Goal: Browse casually

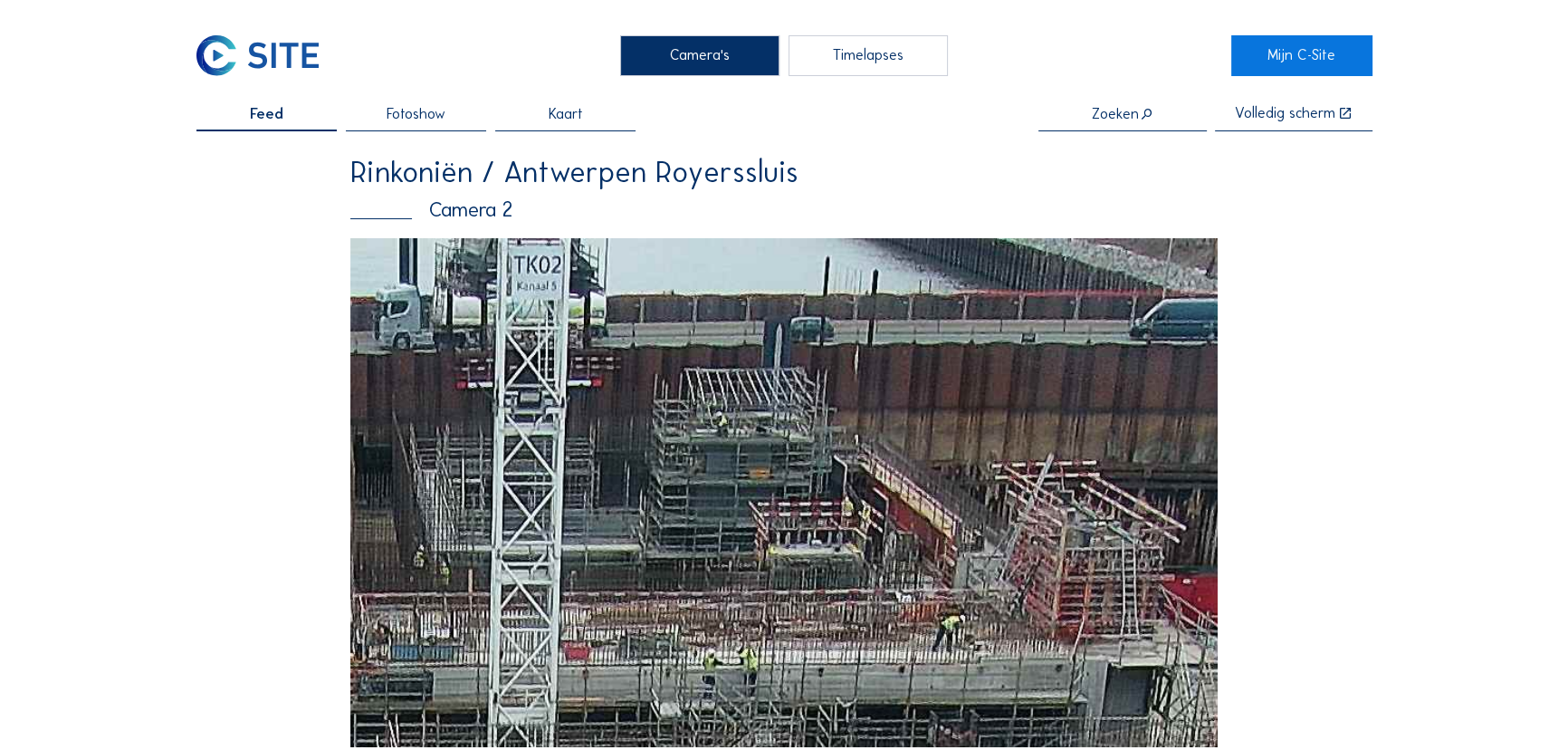
drag, startPoint x: 910, startPoint y: 373, endPoint x: 791, endPoint y: 671, distance: 320.9
click at [791, 671] on img at bounding box center [784, 493] width 868 height 509
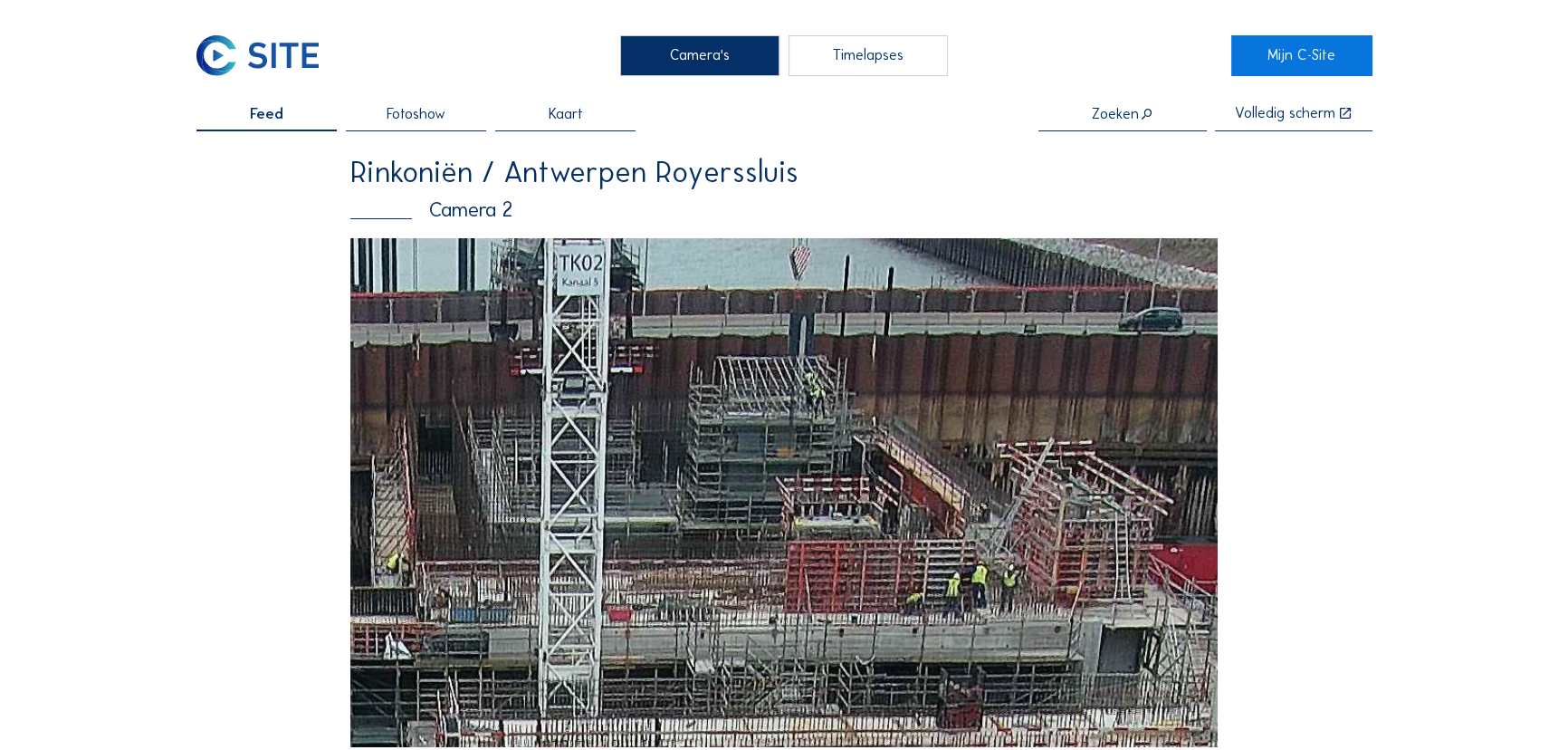
drag, startPoint x: 1104, startPoint y: 335, endPoint x: 777, endPoint y: 500, distance: 366.3
click at [777, 500] on img at bounding box center [784, 493] width 868 height 509
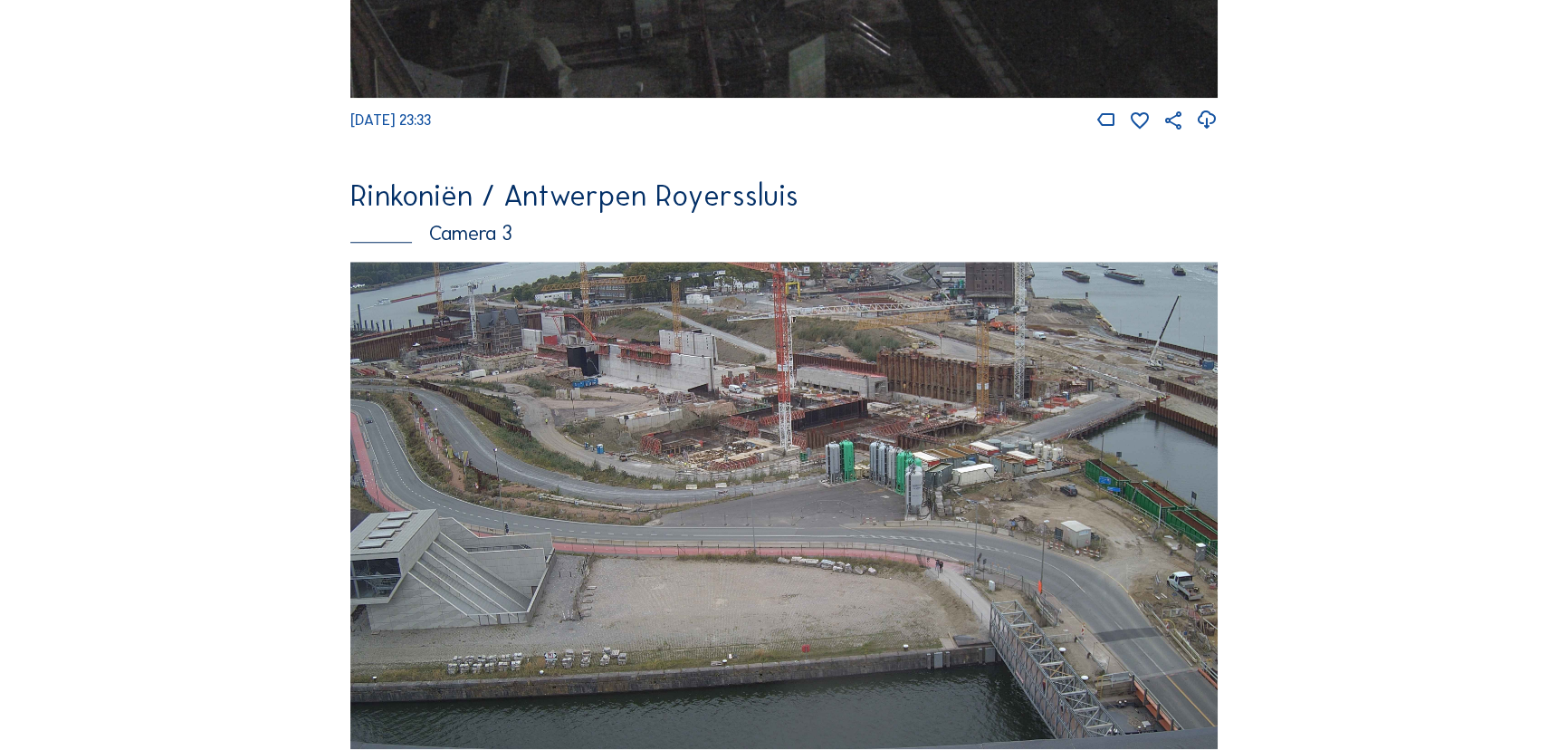
scroll to position [1975, 0]
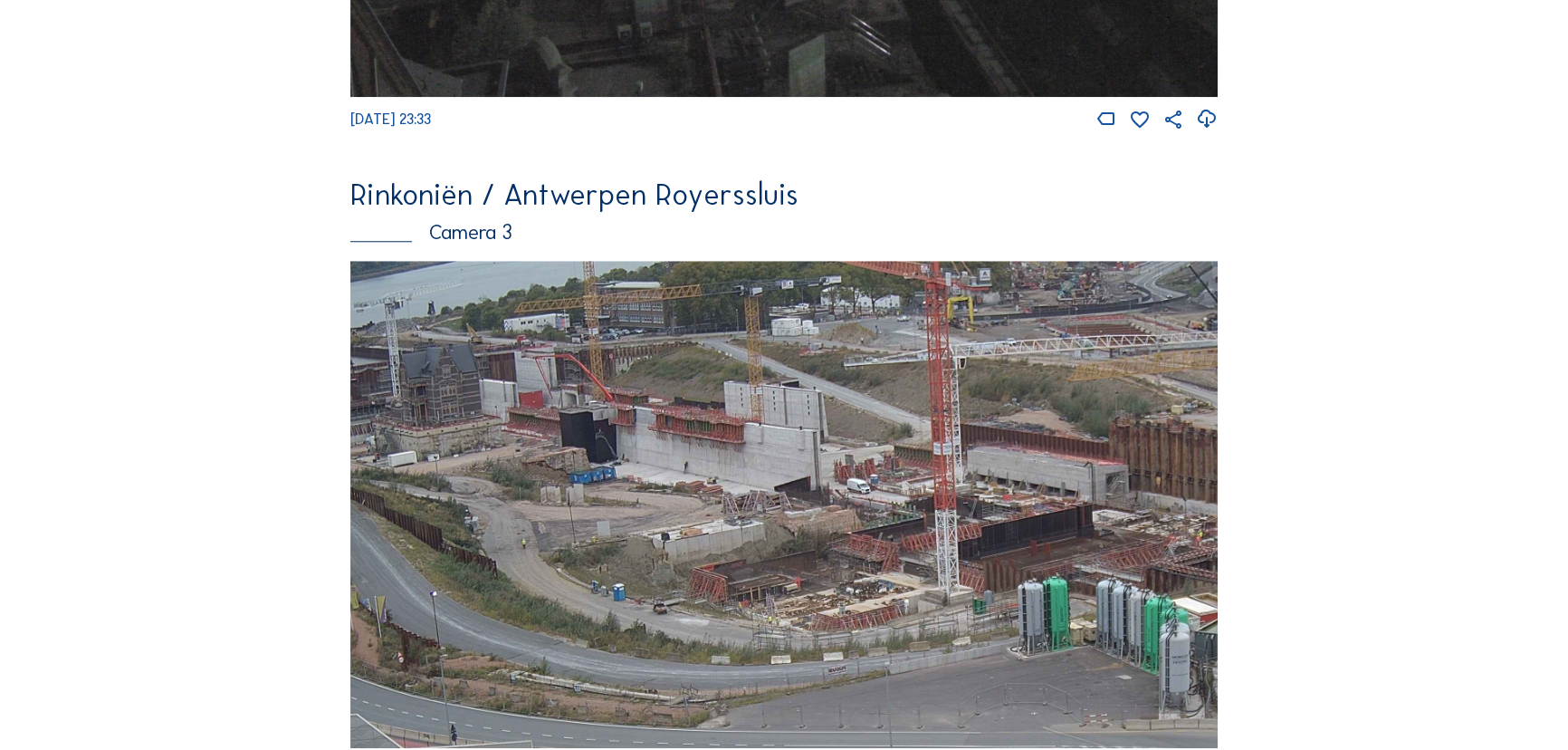
drag, startPoint x: 712, startPoint y: 450, endPoint x: 877, endPoint y: 553, distance: 194.5
click at [877, 553] on img at bounding box center [784, 505] width 868 height 488
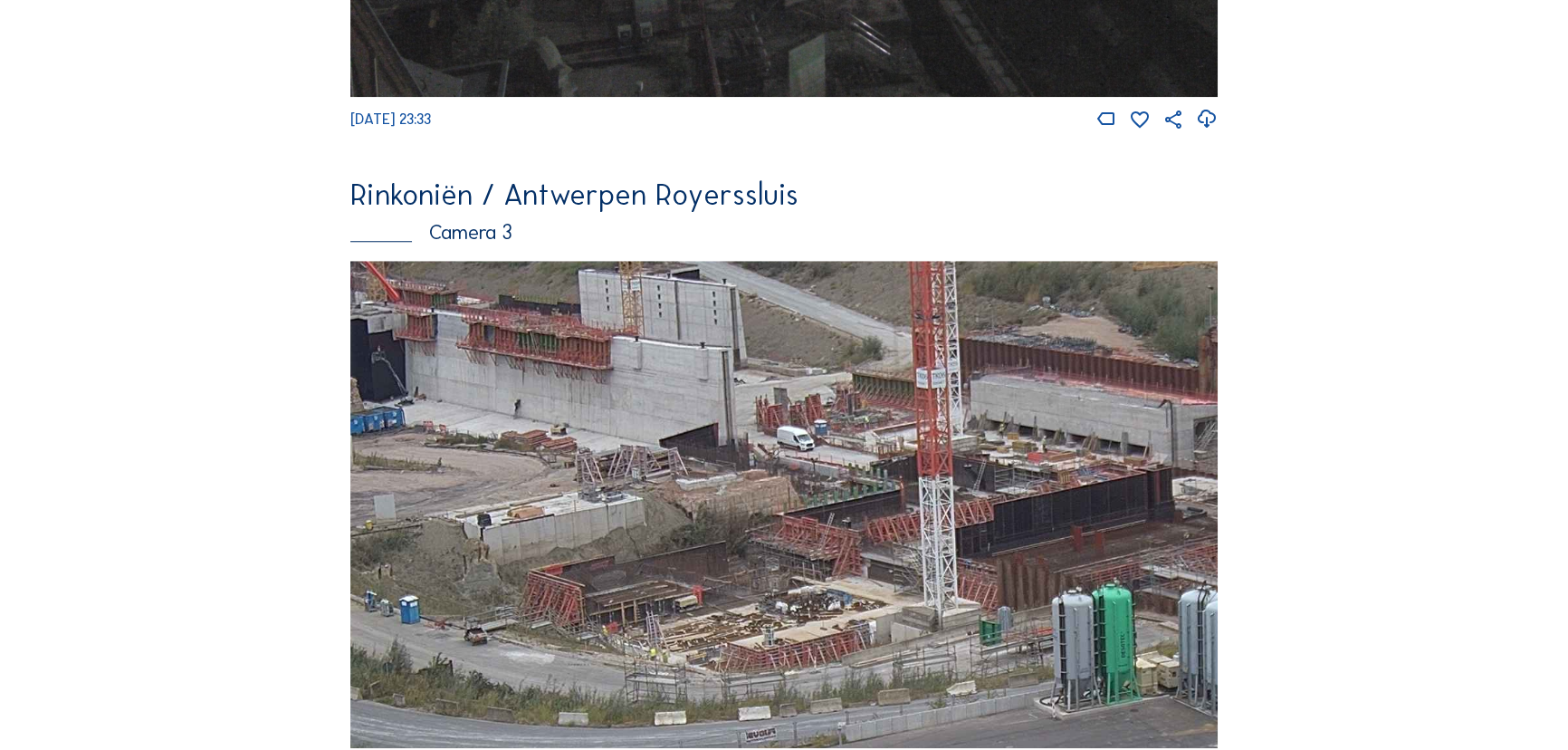
drag, startPoint x: 908, startPoint y: 554, endPoint x: 681, endPoint y: 452, distance: 248.9
click at [681, 452] on img at bounding box center [784, 505] width 868 height 488
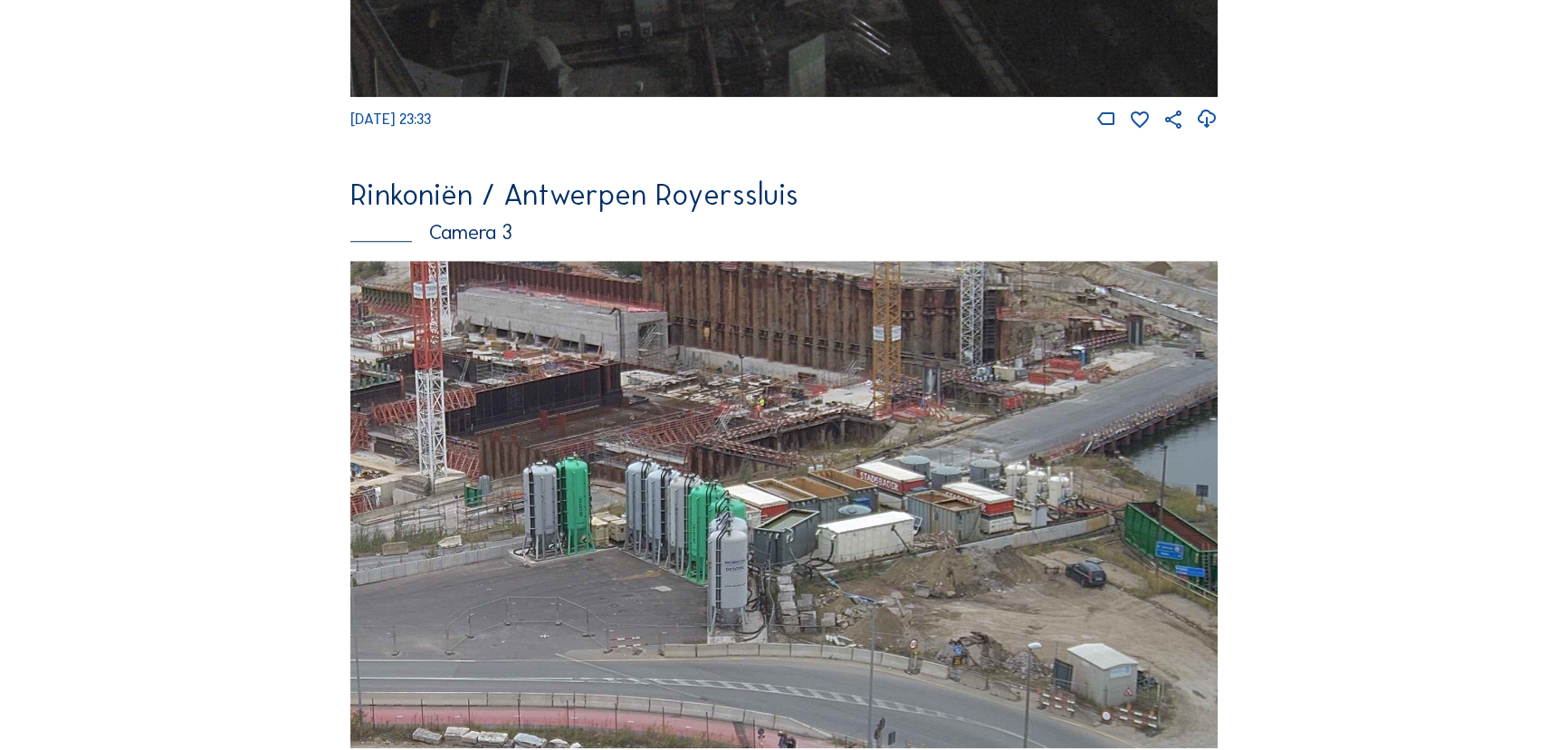
drag, startPoint x: 1098, startPoint y: 484, endPoint x: 613, endPoint y: 391, distance: 493.8
click at [613, 391] on img at bounding box center [784, 505] width 868 height 488
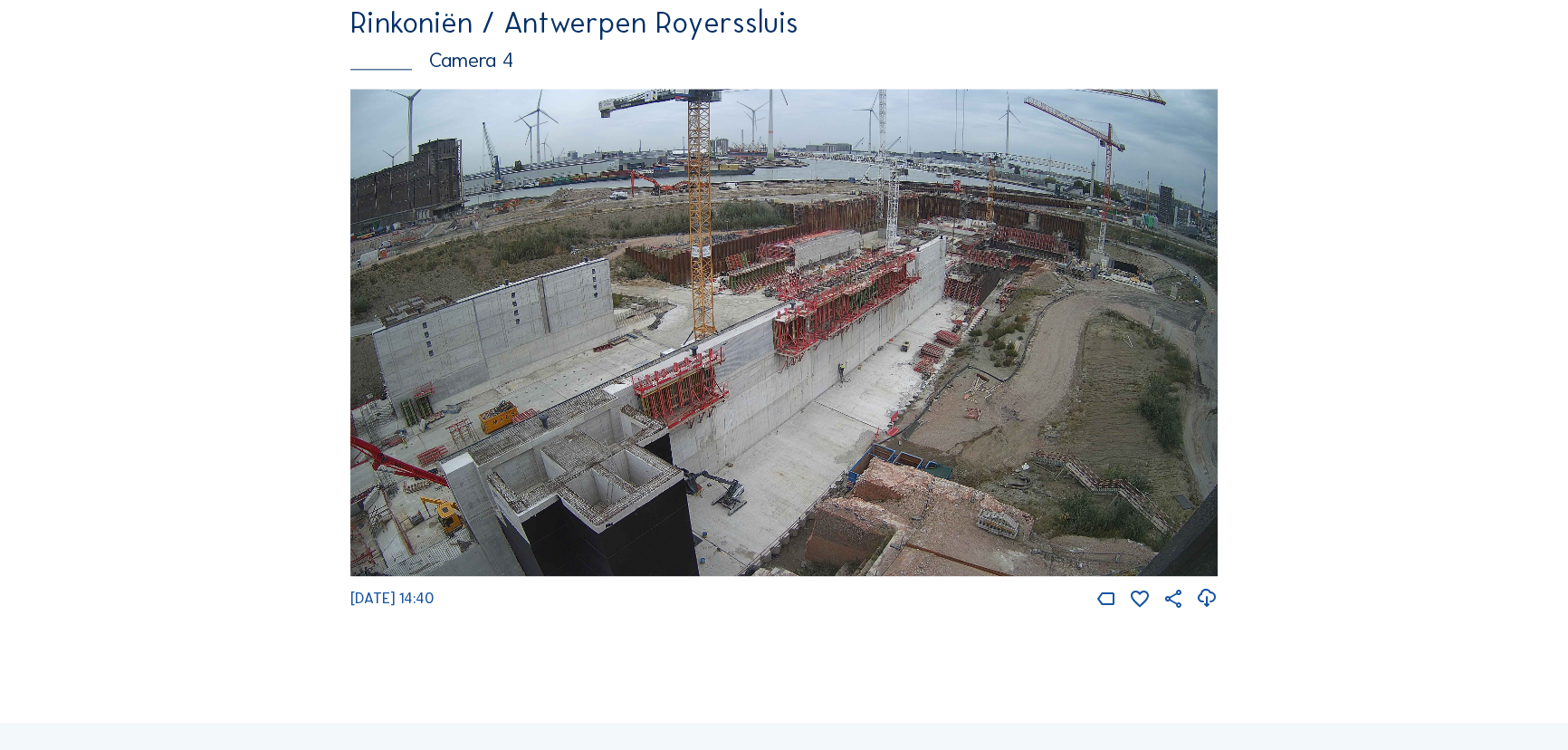
scroll to position [2799, 0]
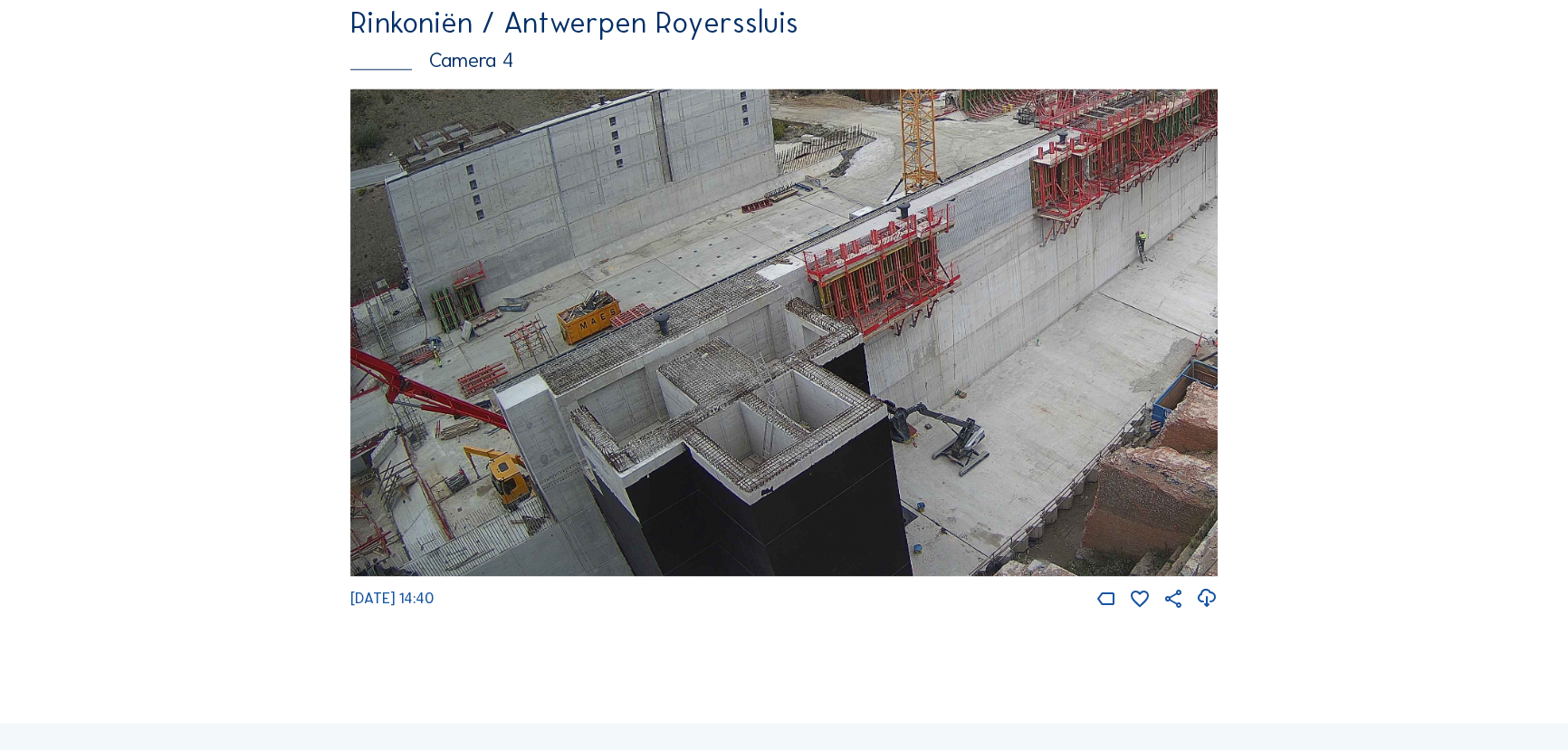
drag, startPoint x: 445, startPoint y: 461, endPoint x: 808, endPoint y: 315, distance: 391.3
click at [748, 318] on img at bounding box center [784, 332] width 868 height 488
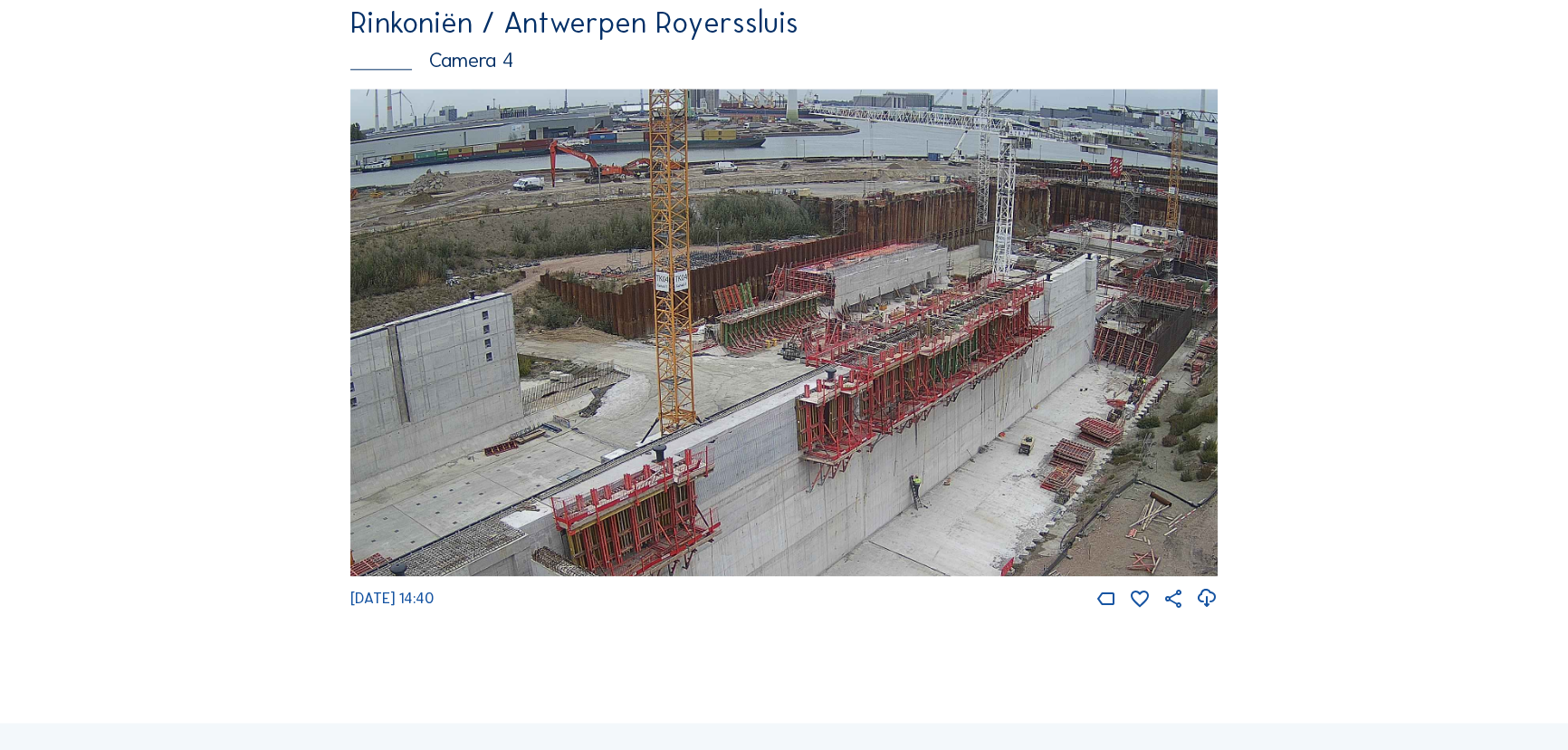
drag, startPoint x: 1089, startPoint y: 176, endPoint x: 1039, endPoint y: 324, distance: 156.2
click at [1039, 324] on img at bounding box center [784, 332] width 868 height 488
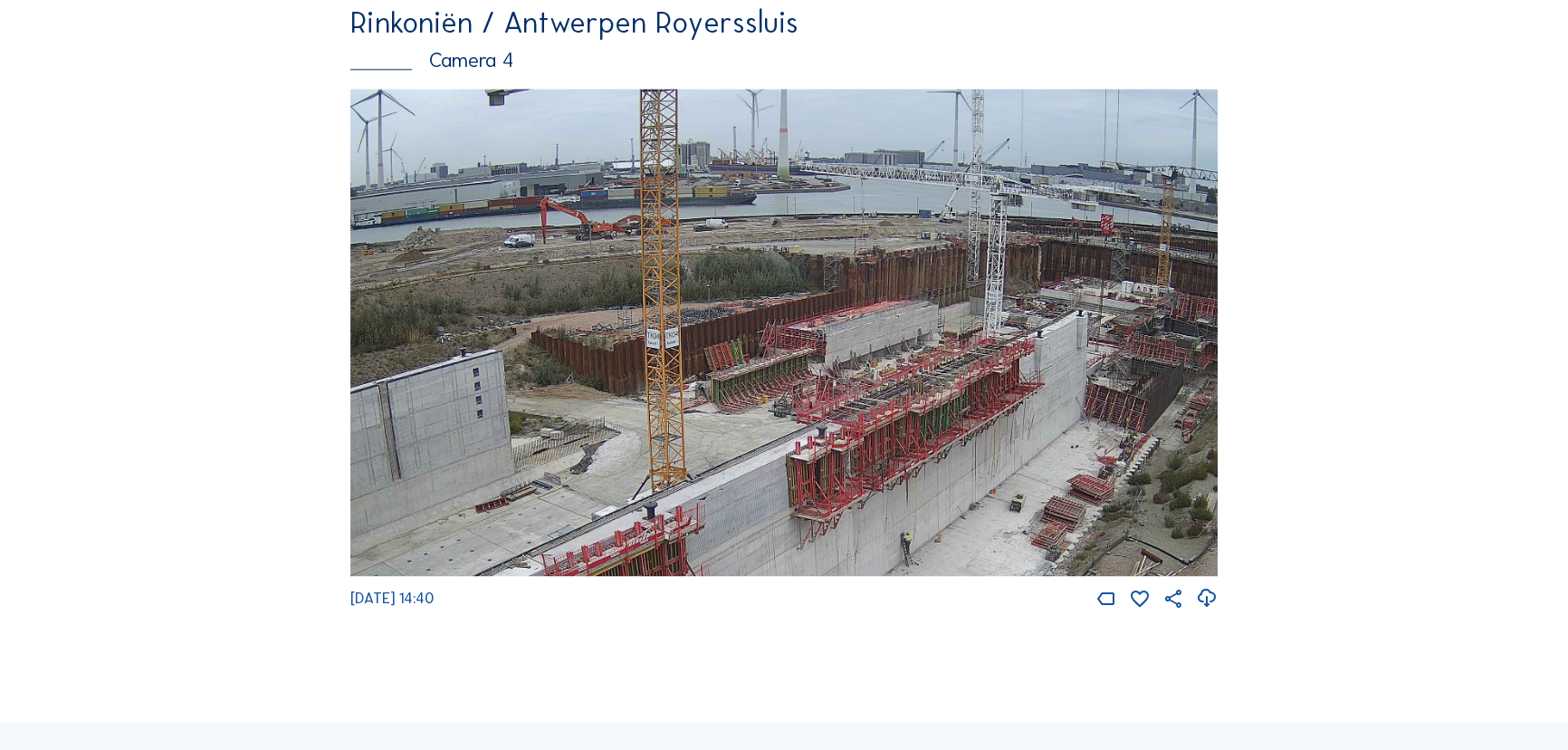
drag, startPoint x: 865, startPoint y: 337, endPoint x: 856, endPoint y: 394, distance: 57.7
click at [856, 394] on img at bounding box center [784, 332] width 868 height 488
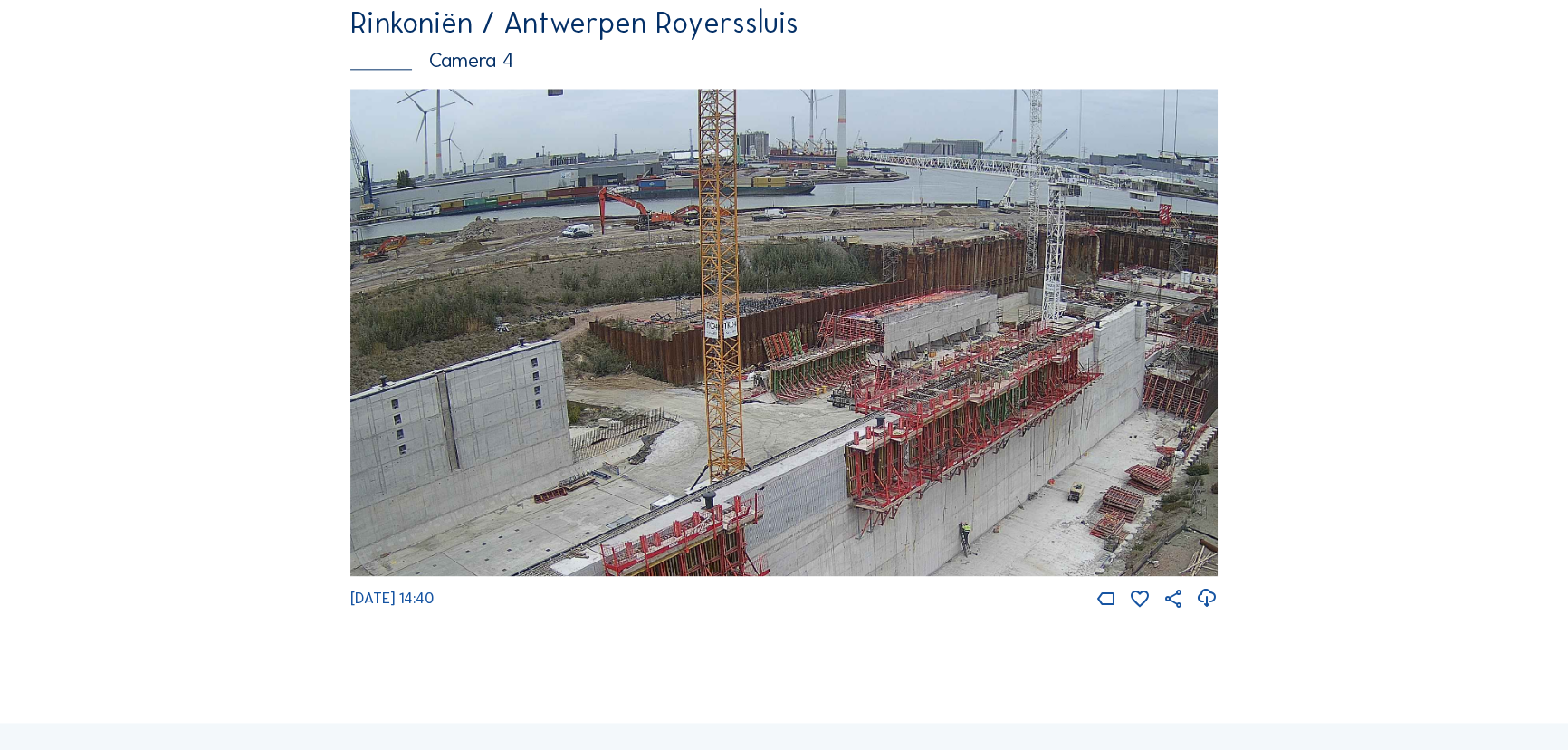
drag, startPoint x: 659, startPoint y: 373, endPoint x: 761, endPoint y: 363, distance: 102.5
click at [761, 363] on img at bounding box center [784, 332] width 868 height 488
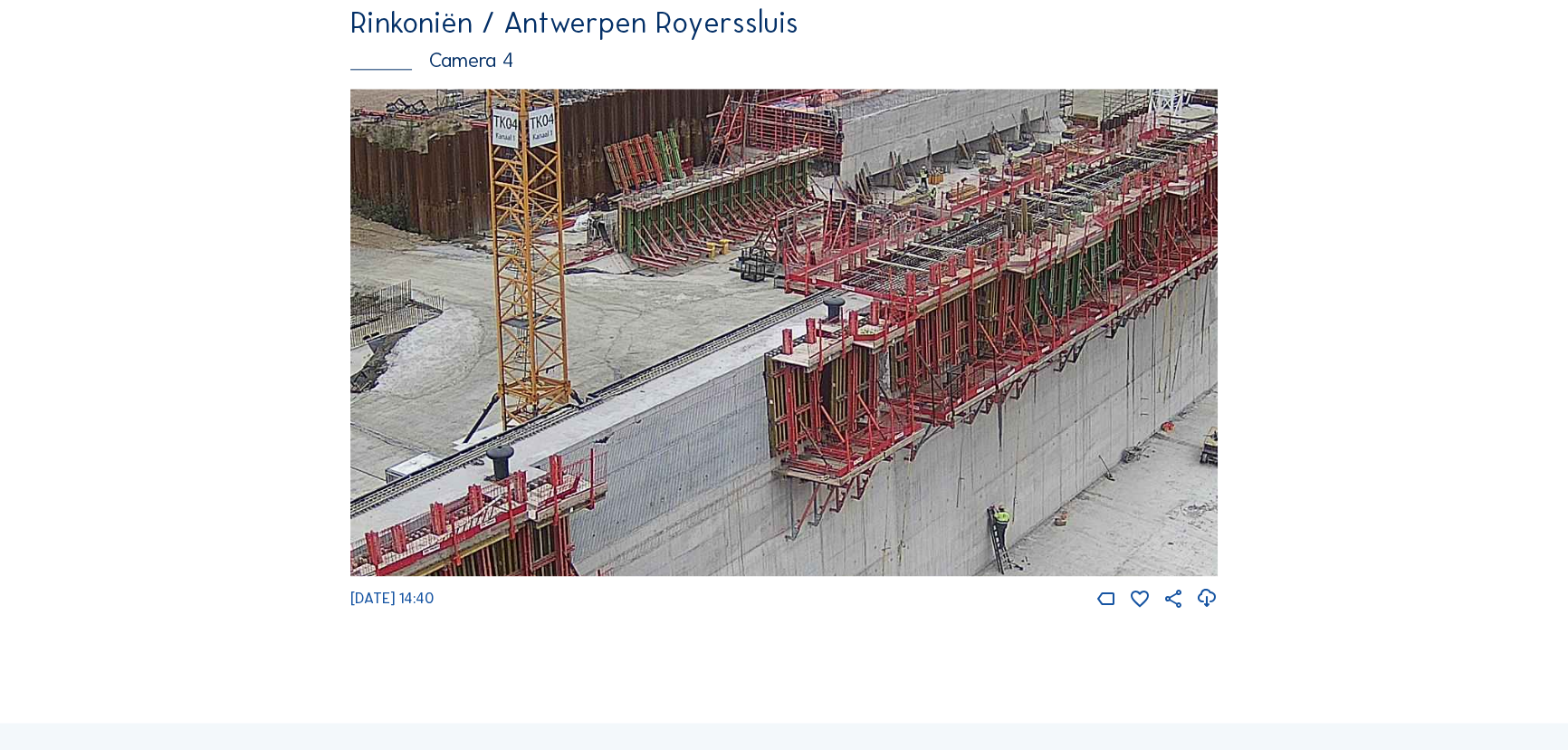
drag, startPoint x: 1077, startPoint y: 348, endPoint x: 1141, endPoint y: 230, distance: 134.2
click at [1141, 230] on img at bounding box center [784, 332] width 868 height 488
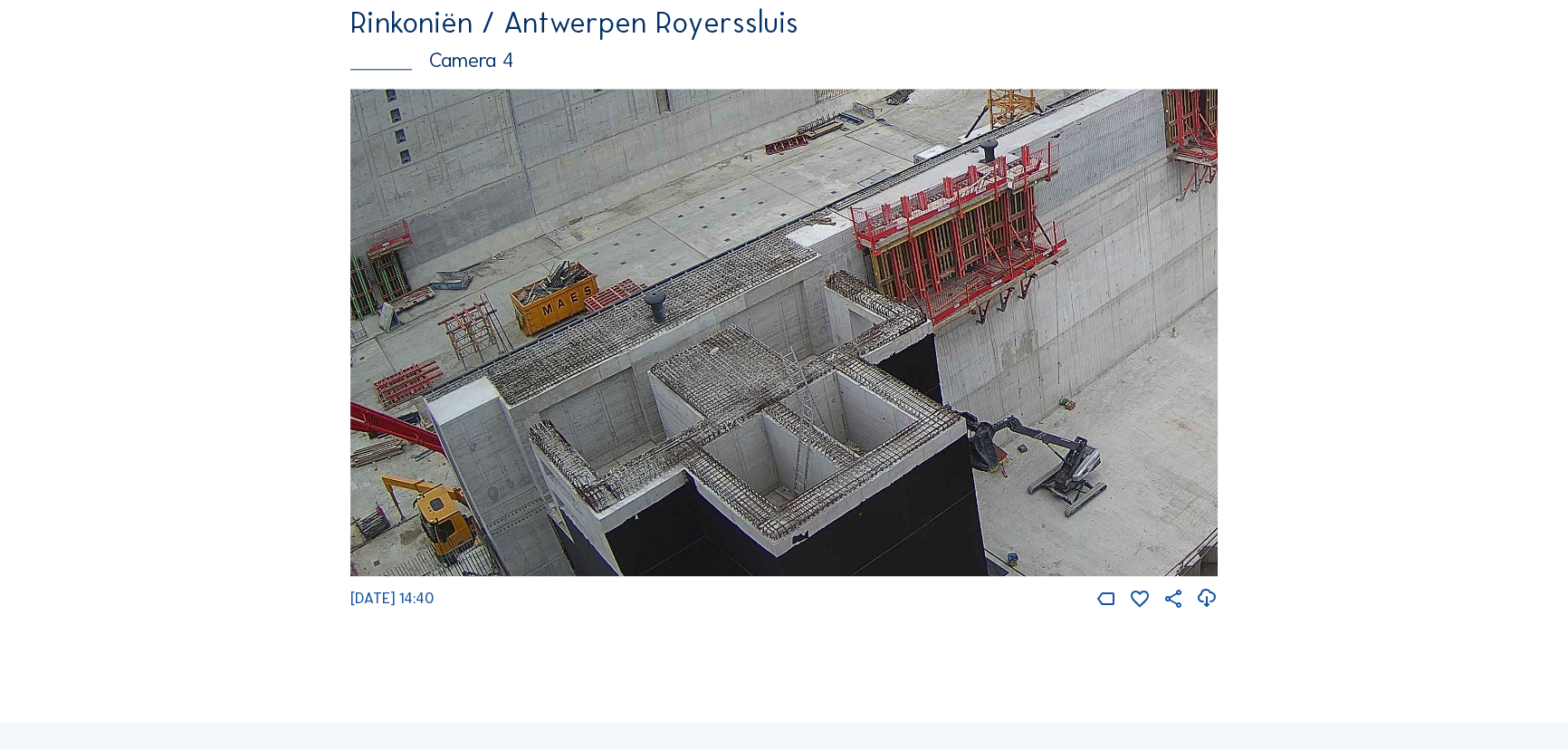
drag, startPoint x: 584, startPoint y: 418, endPoint x: 862, endPoint y: 203, distance: 351.4
click at [862, 203] on img at bounding box center [784, 332] width 868 height 488
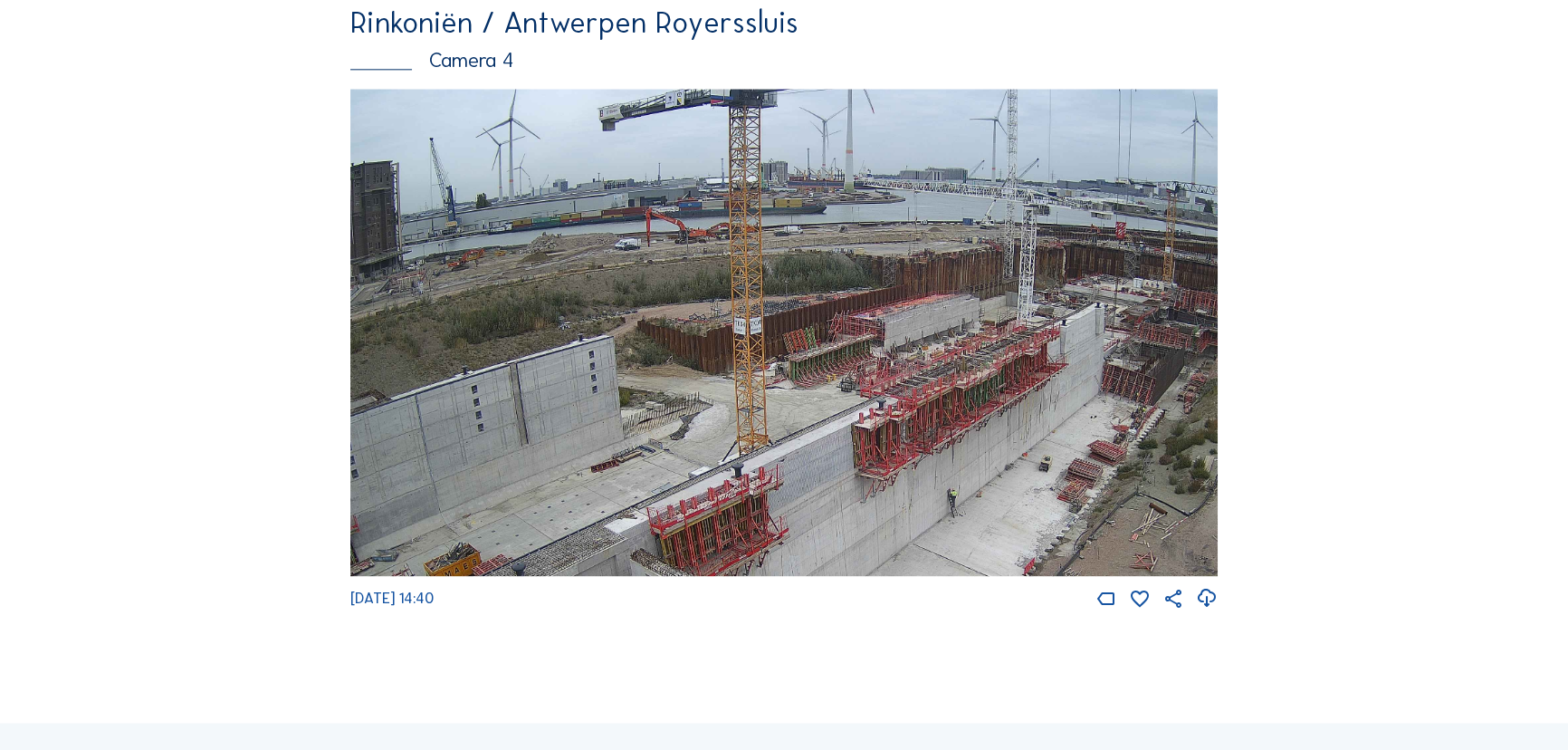
drag, startPoint x: 985, startPoint y: 181, endPoint x: 872, endPoint y: 472, distance: 312.2
click at [872, 472] on img at bounding box center [784, 332] width 868 height 488
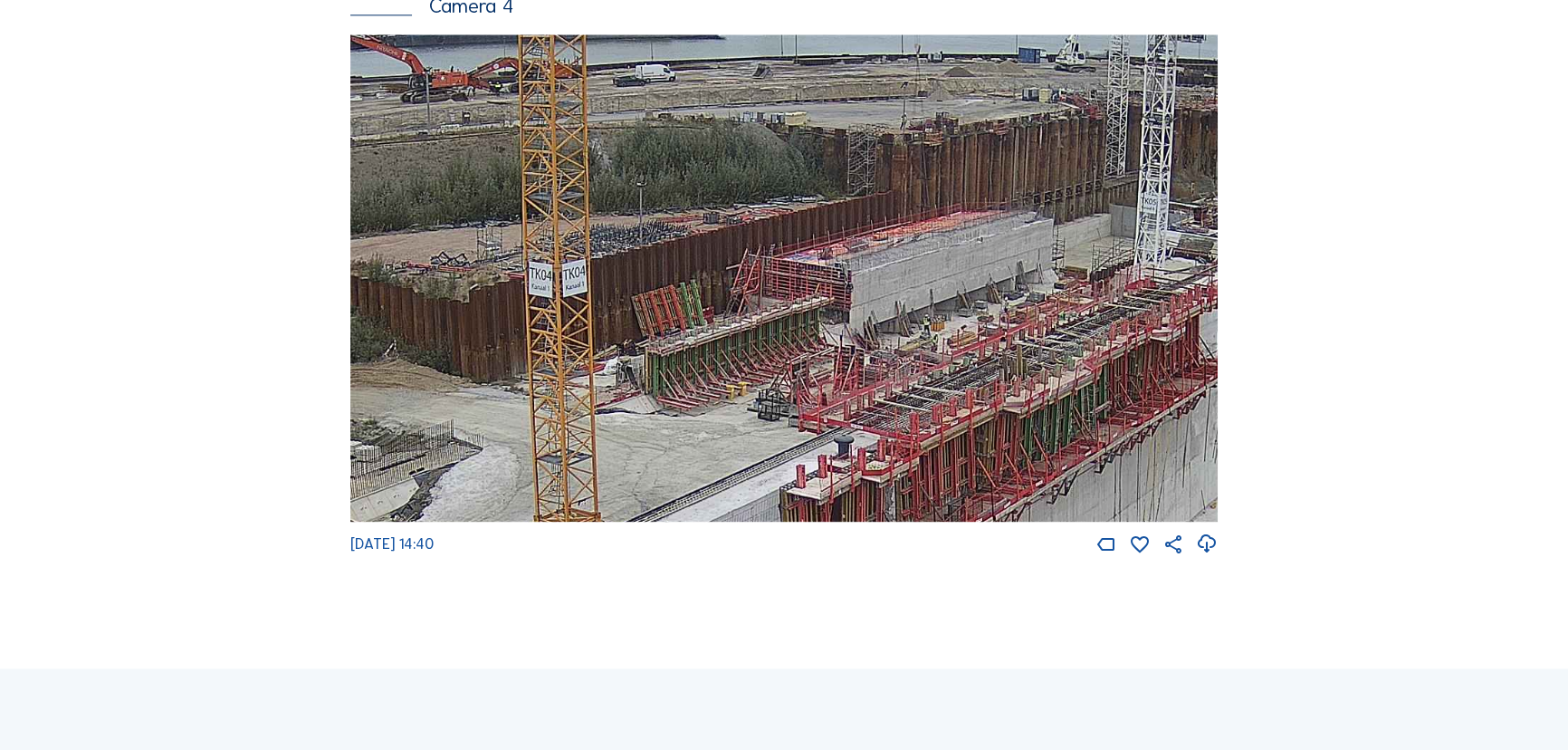
scroll to position [2635, 0]
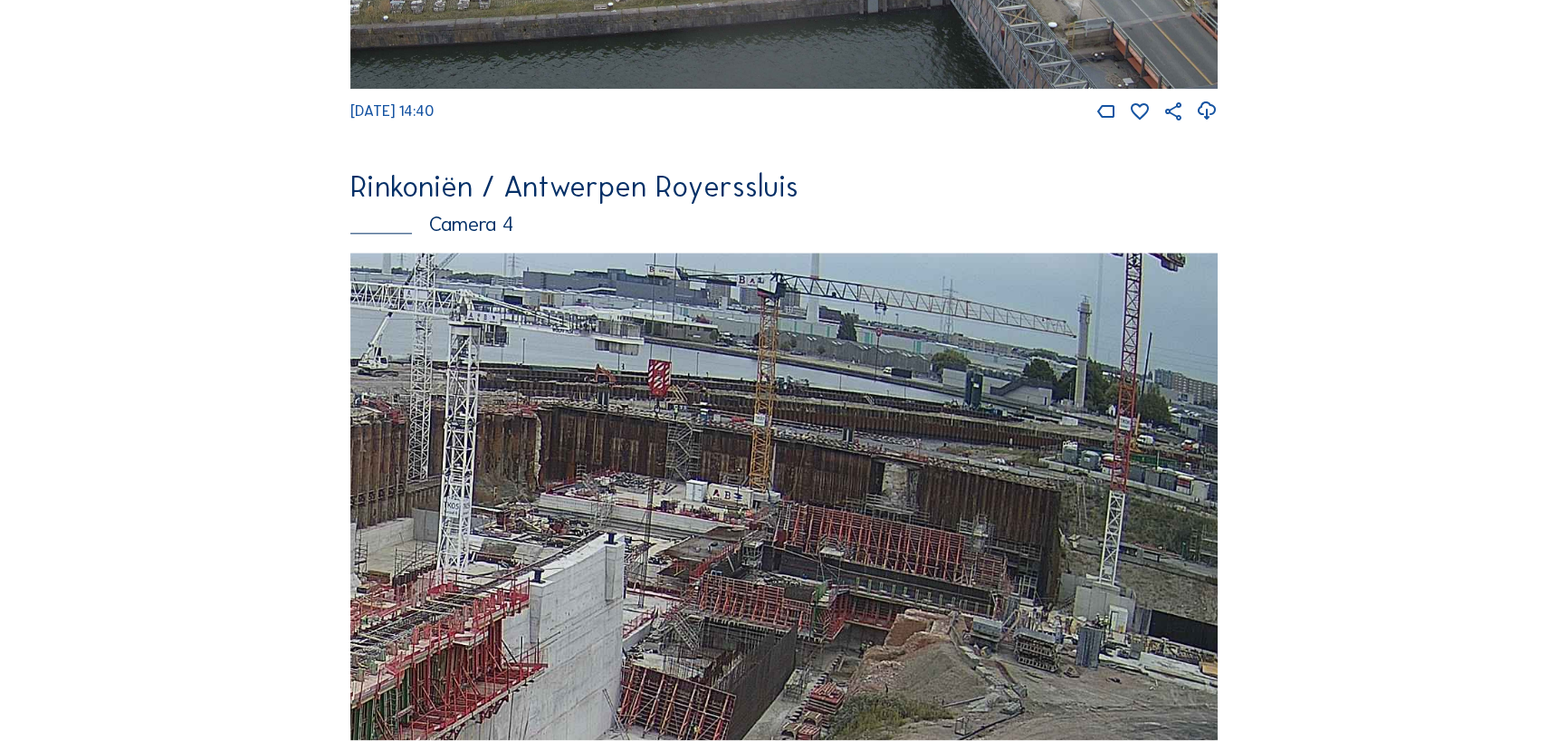
drag, startPoint x: 1077, startPoint y: 531, endPoint x: 380, endPoint y: 618, distance: 702.4
click at [380, 618] on img at bounding box center [784, 496] width 868 height 488
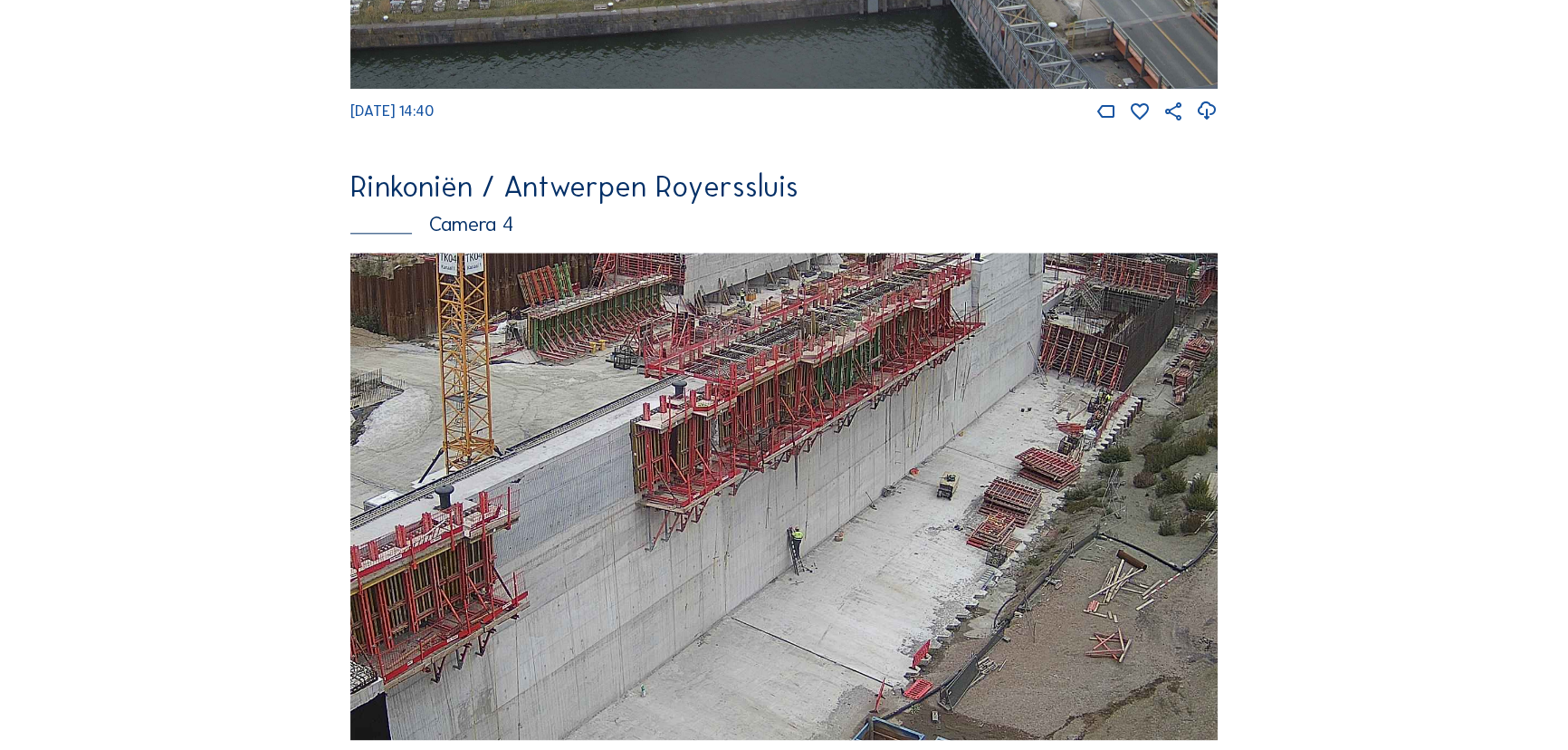
drag, startPoint x: 823, startPoint y: 661, endPoint x: 1114, endPoint y: 380, distance: 404.5
click at [1114, 380] on img at bounding box center [784, 496] width 868 height 488
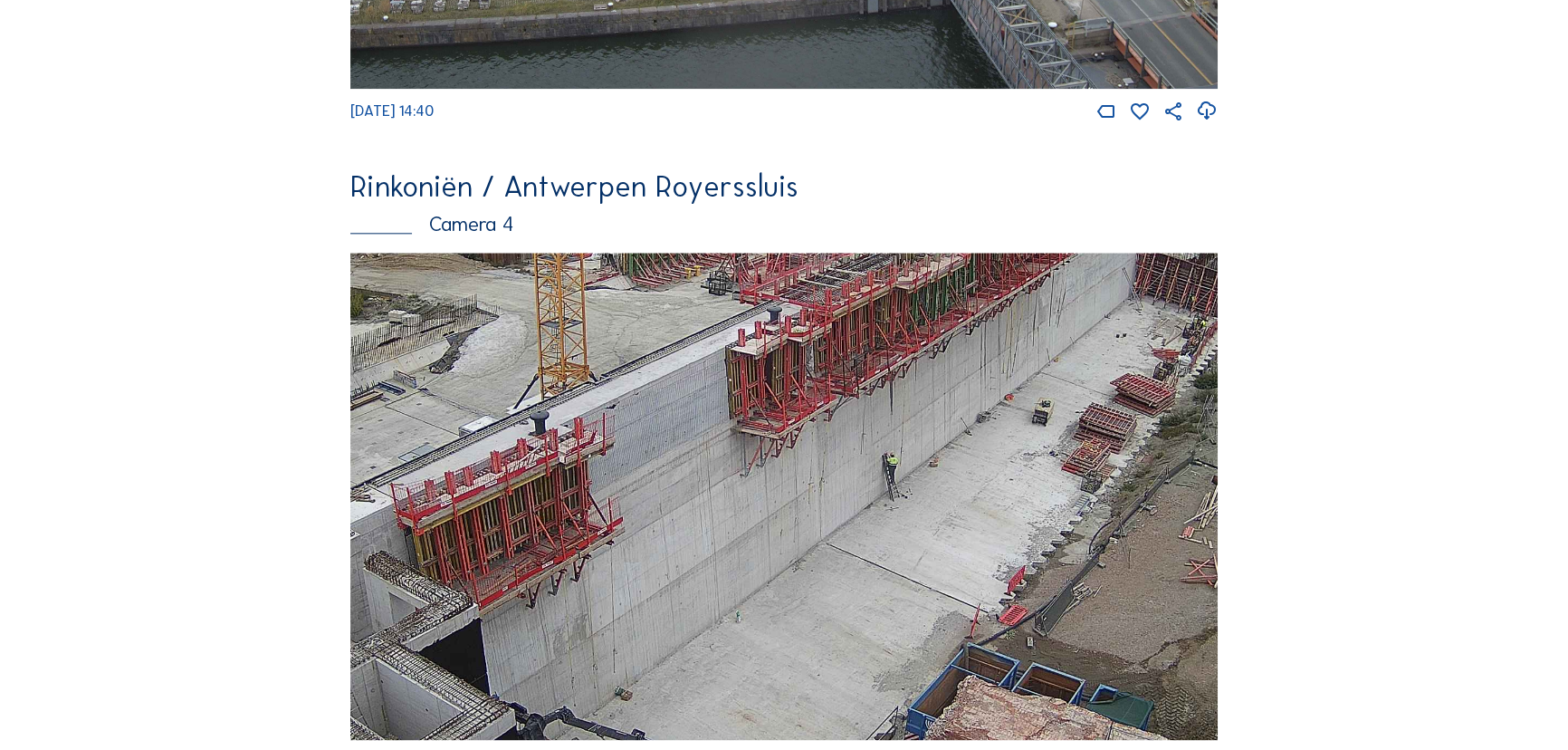
drag, startPoint x: 712, startPoint y: 599, endPoint x: 806, endPoint y: 525, distance: 119.6
click at [806, 525] on img at bounding box center [784, 496] width 868 height 488
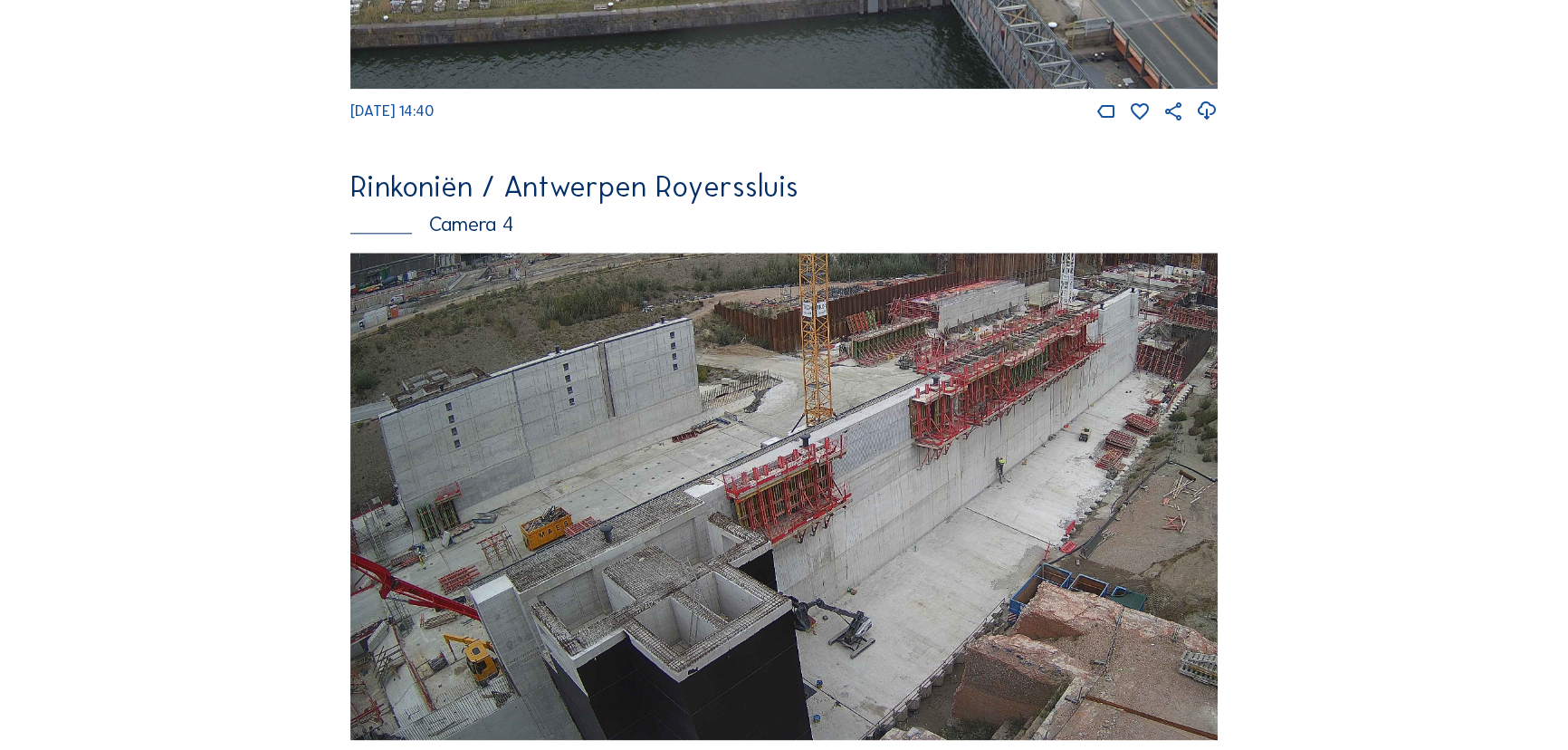
drag, startPoint x: 717, startPoint y: 579, endPoint x: 919, endPoint y: 315, distance: 332.4
click at [919, 315] on img at bounding box center [784, 496] width 868 height 488
drag, startPoint x: 658, startPoint y: 634, endPoint x: 757, endPoint y: 557, distance: 125.4
click at [757, 557] on img at bounding box center [784, 496] width 868 height 488
drag, startPoint x: 476, startPoint y: 553, endPoint x: 673, endPoint y: 513, distance: 201.0
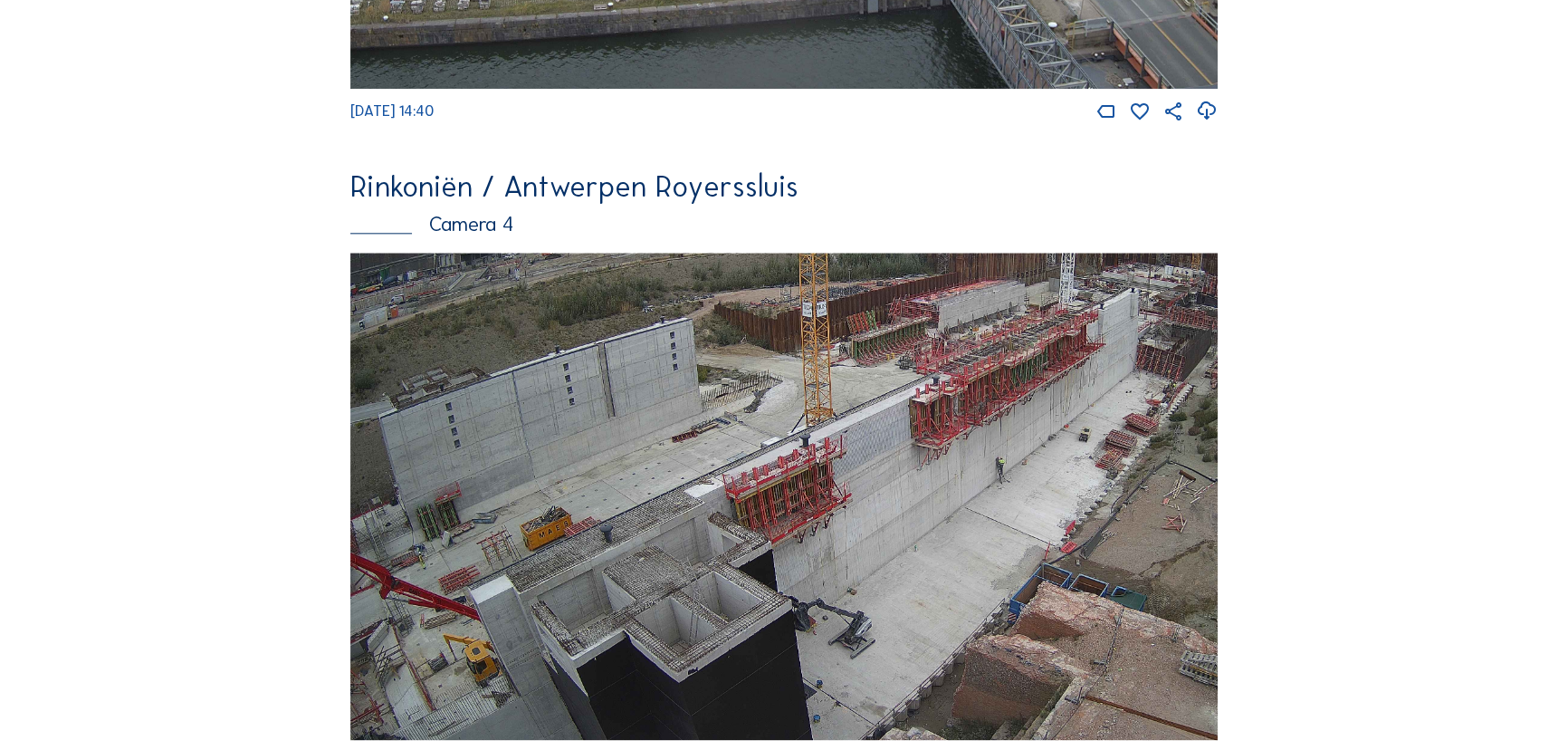
click at [673, 513] on img at bounding box center [784, 496] width 868 height 488
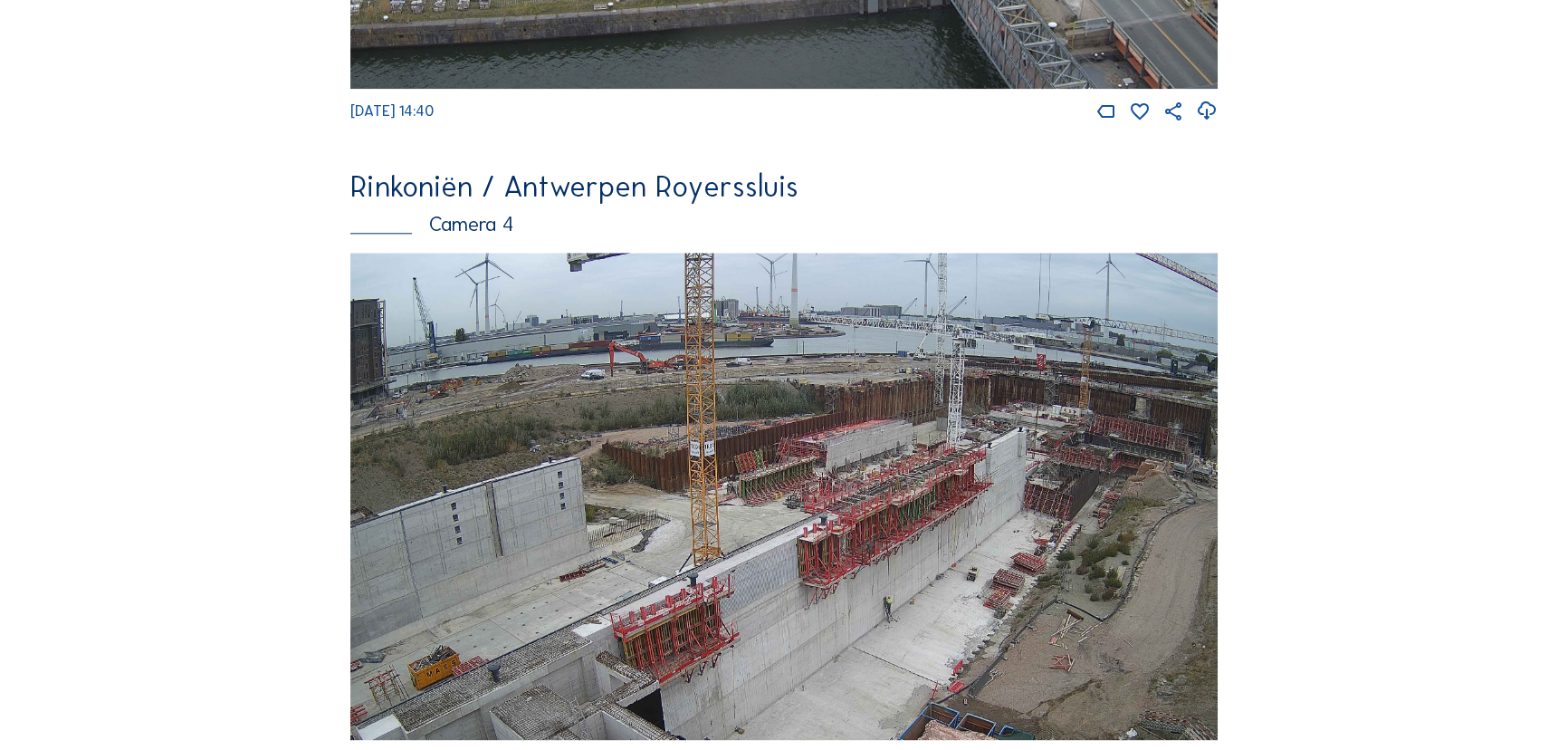
drag, startPoint x: 743, startPoint y: 468, endPoint x: 639, endPoint y: 583, distance: 155.1
click at [639, 583] on img at bounding box center [784, 496] width 868 height 488
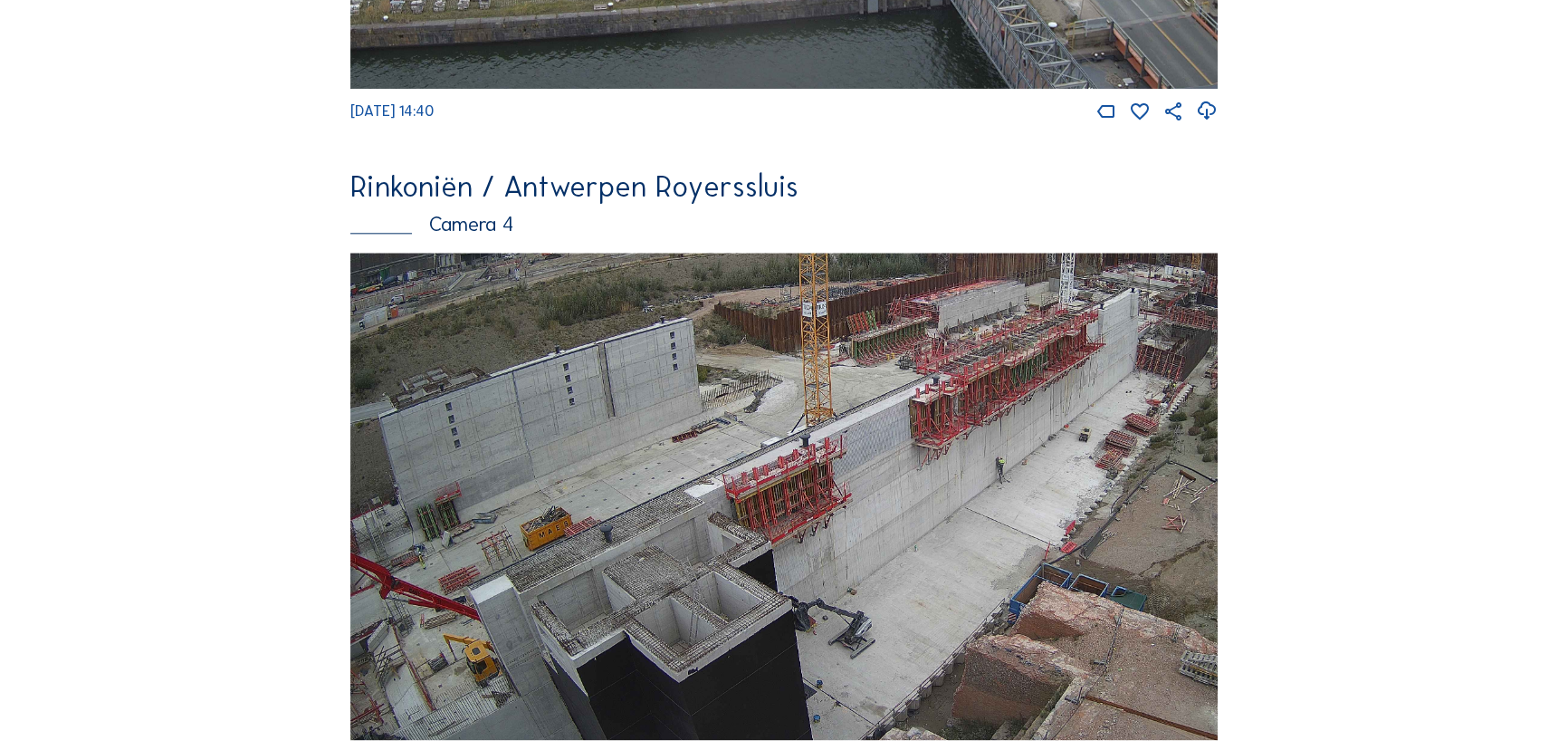
drag, startPoint x: 609, startPoint y: 599, endPoint x: 1026, endPoint y: 373, distance: 474.3
click at [1026, 373] on img at bounding box center [784, 496] width 868 height 488
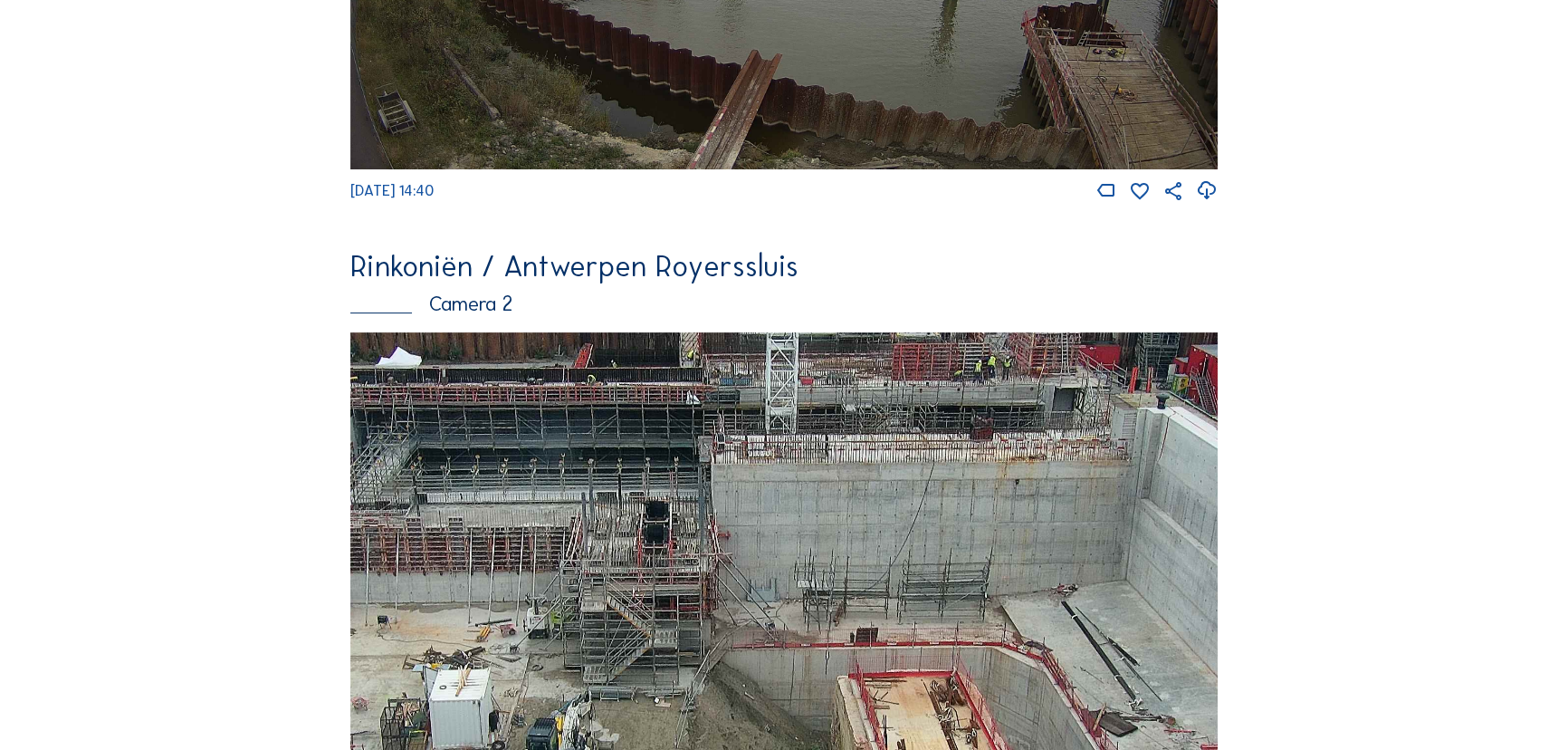
scroll to position [559, 0]
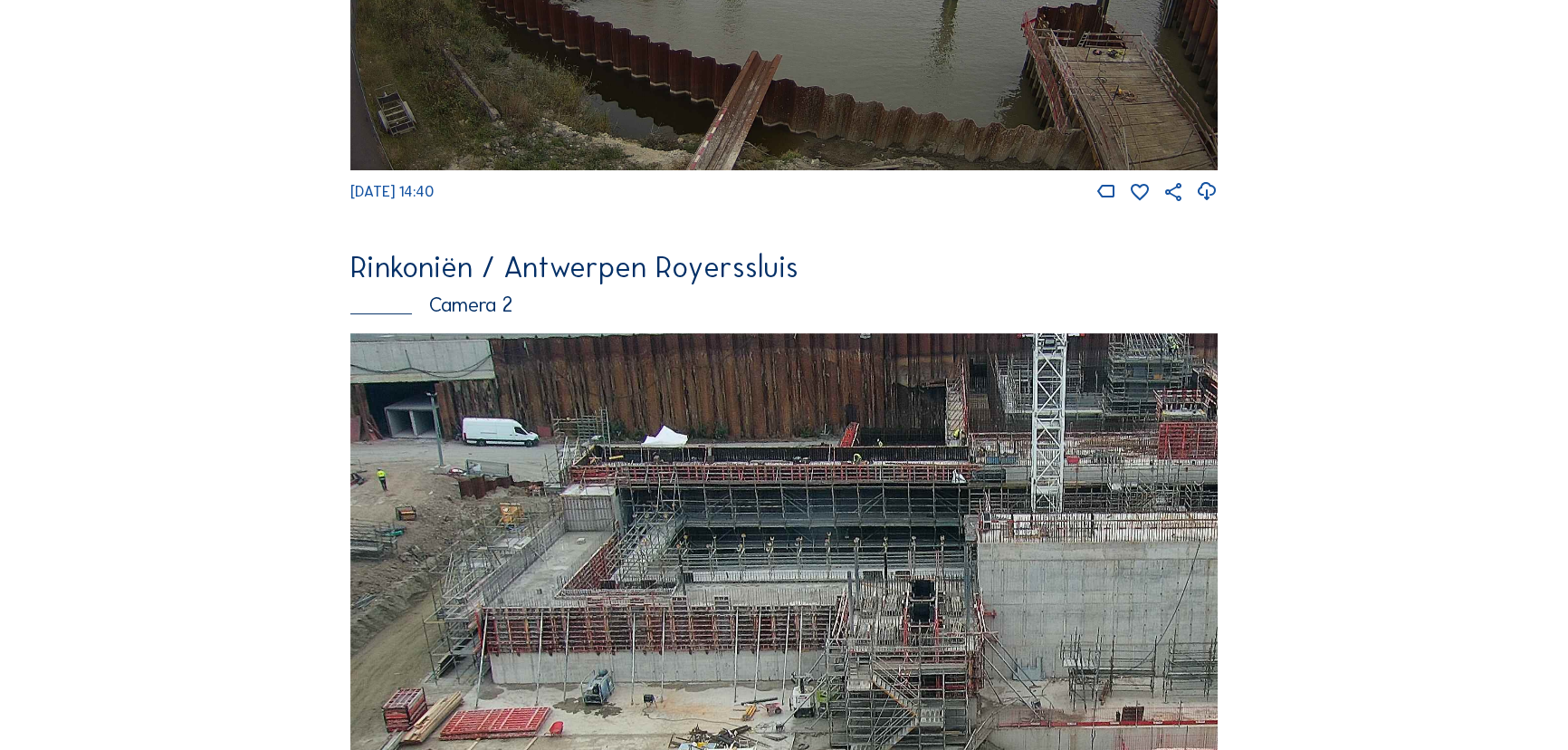
drag, startPoint x: 715, startPoint y: 551, endPoint x: 1380, endPoint y: 701, distance: 681.7
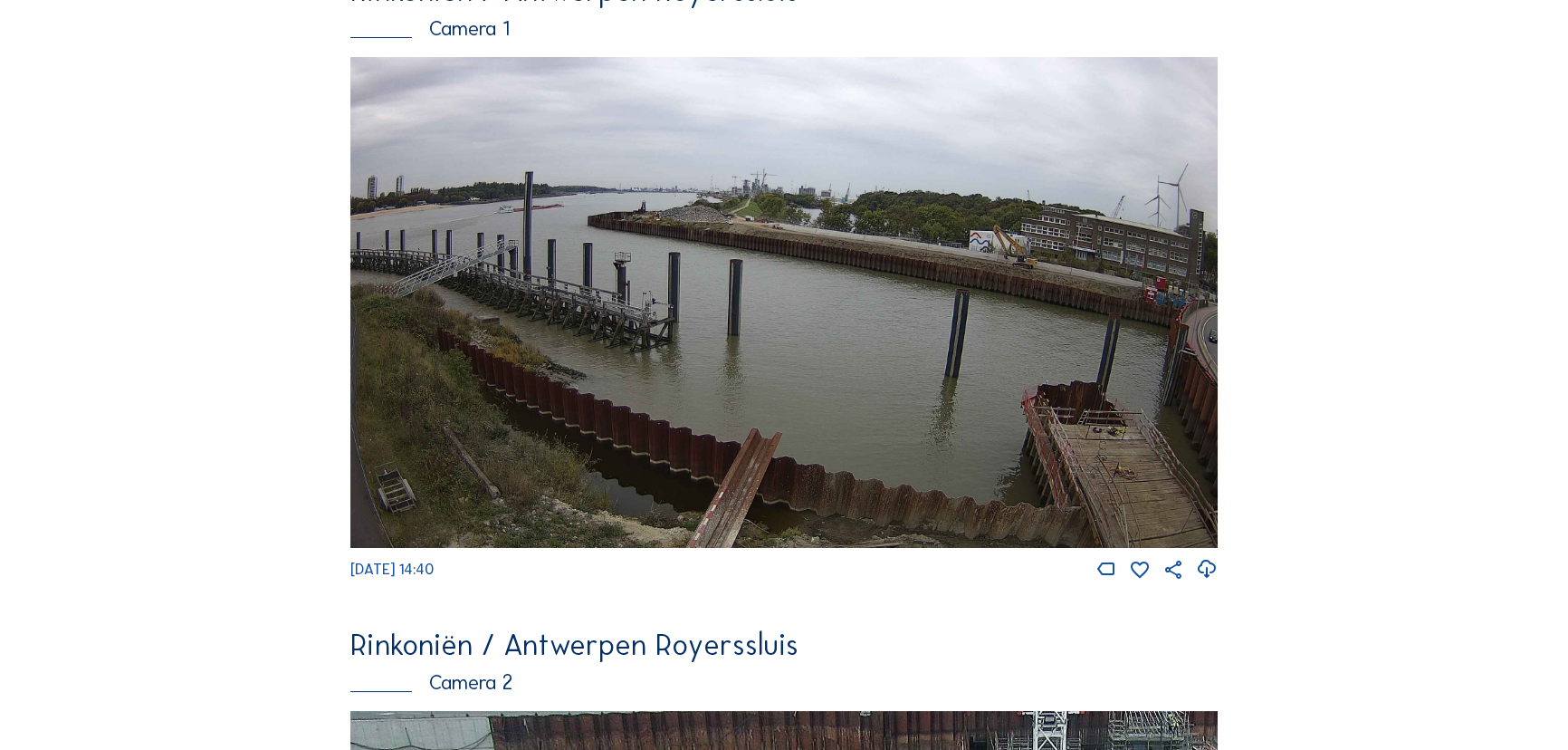
scroll to position [0, 0]
